Goal: Information Seeking & Learning: Learn about a topic

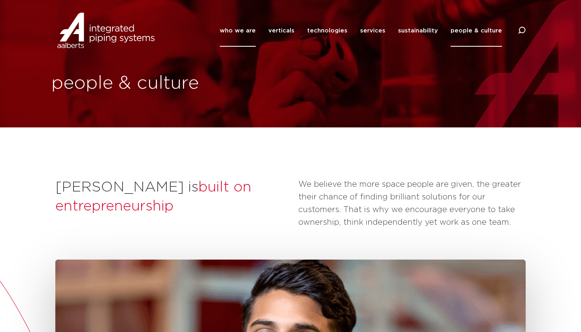
click at [254, 31] on link "who we are" at bounding box center [238, 31] width 36 height 32
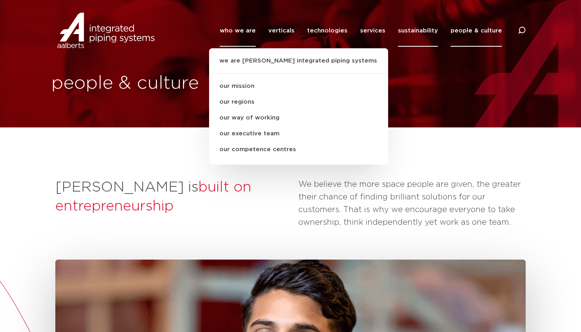
click at [424, 31] on link "sustainability" at bounding box center [418, 31] width 40 height 32
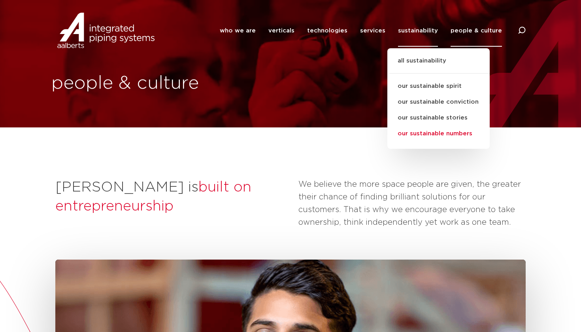
click at [434, 134] on link "our sustainable numbers" at bounding box center [438, 134] width 102 height 16
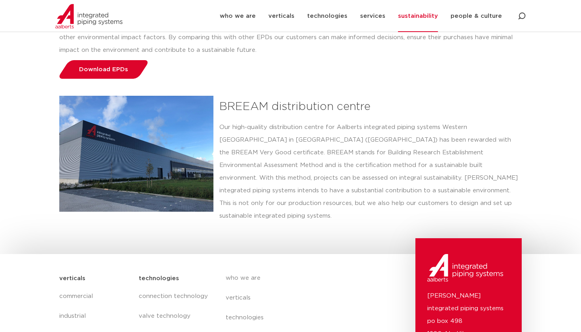
scroll to position [1354, 0]
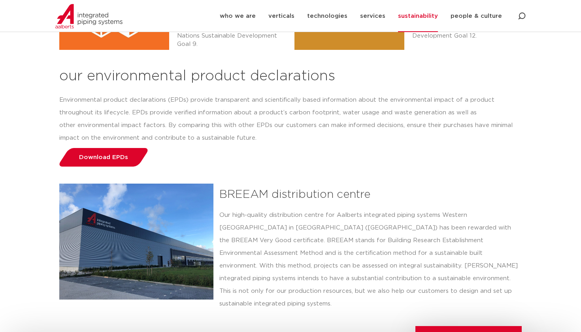
click at [97, 18] on img at bounding box center [88, 16] width 67 height 24
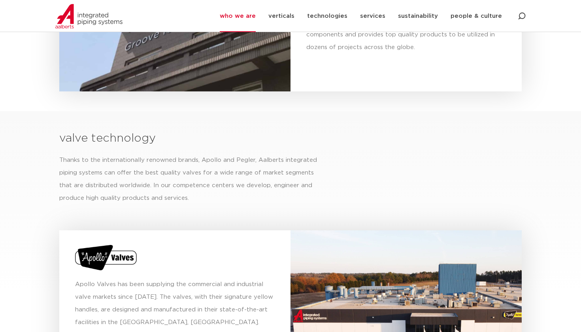
scroll to position [2634, 0]
